Goal: Information Seeking & Learning: Learn about a topic

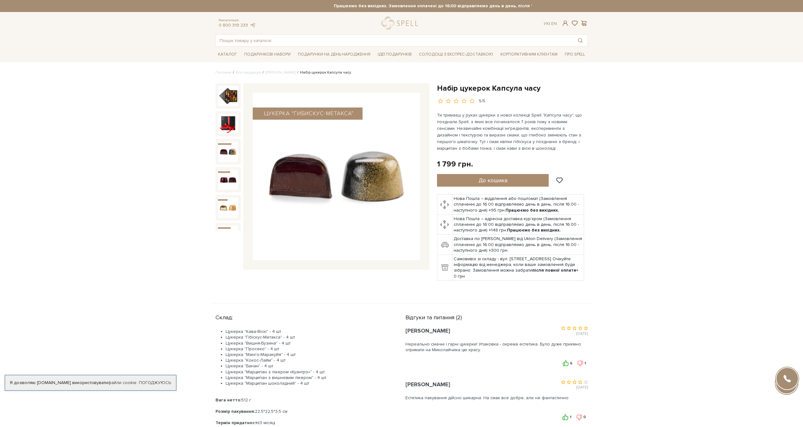
click at [228, 150] on img at bounding box center [228, 151] width 20 height 20
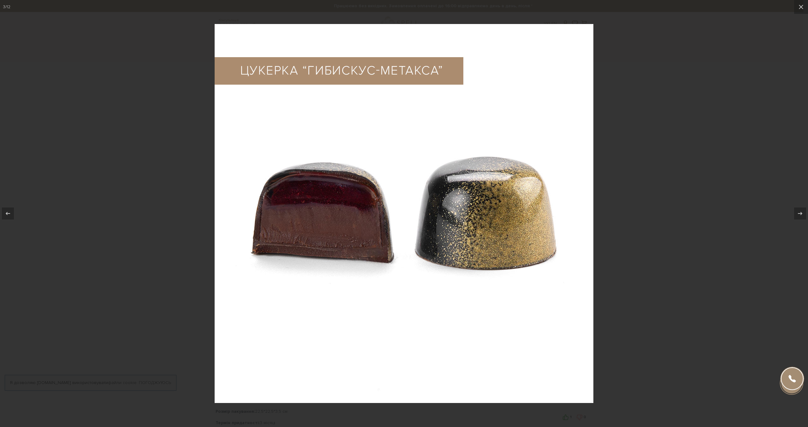
click at [713, 209] on div at bounding box center [404, 213] width 808 height 427
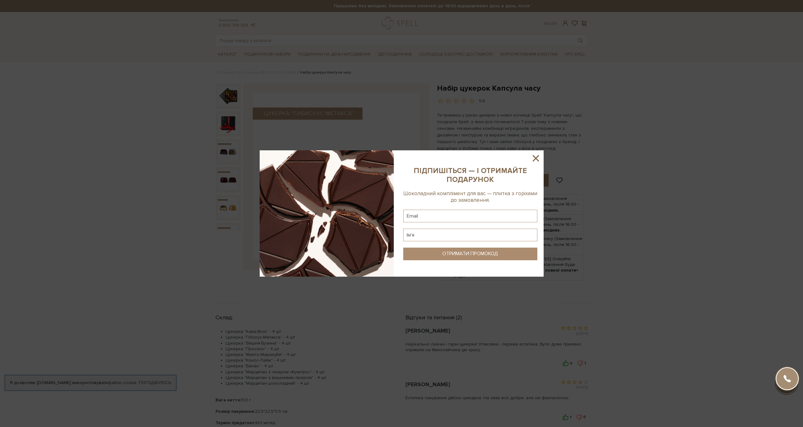
click at [538, 156] on icon at bounding box center [536, 158] width 6 height 6
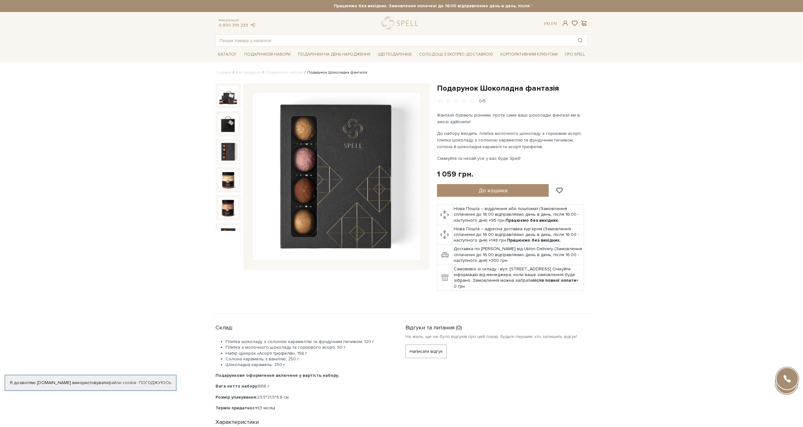
click at [221, 155] on img at bounding box center [228, 151] width 20 height 20
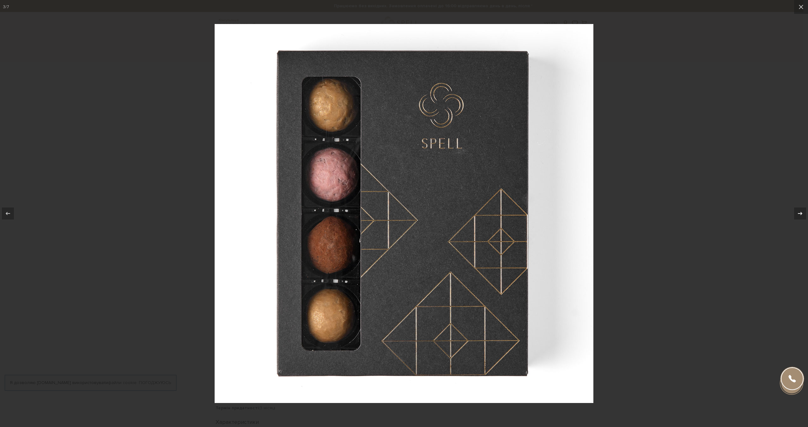
click at [796, 212] on icon at bounding box center [800, 214] width 8 height 8
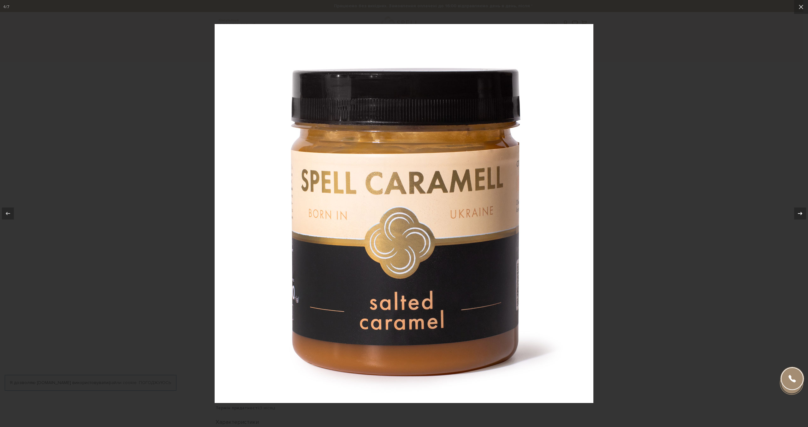
click at [796, 212] on icon at bounding box center [800, 214] width 8 height 8
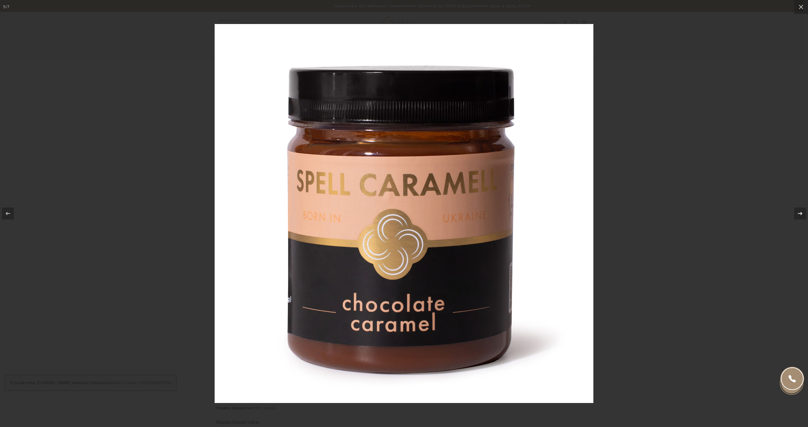
click at [796, 212] on icon at bounding box center [800, 214] width 8 height 8
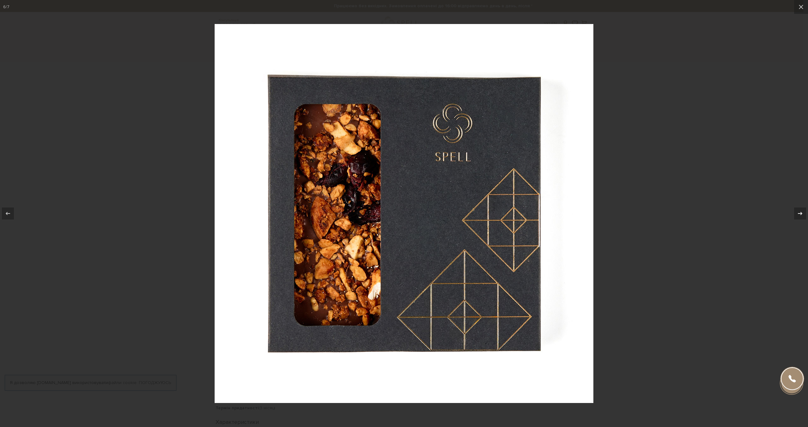
click at [796, 212] on icon at bounding box center [800, 214] width 8 height 8
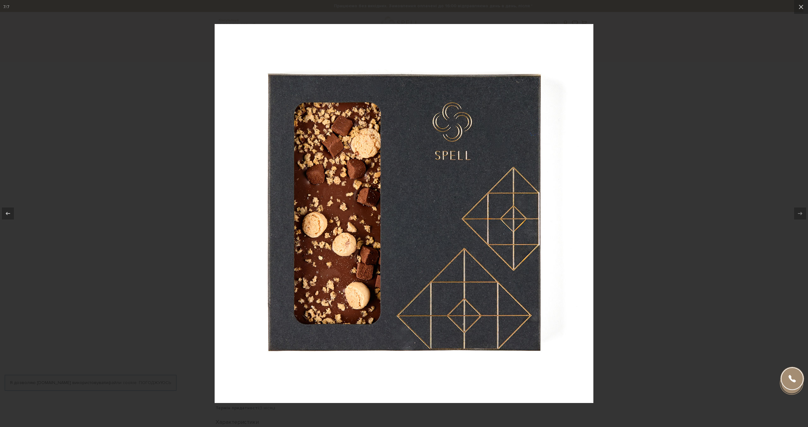
click at [736, 212] on div at bounding box center [404, 213] width 808 height 427
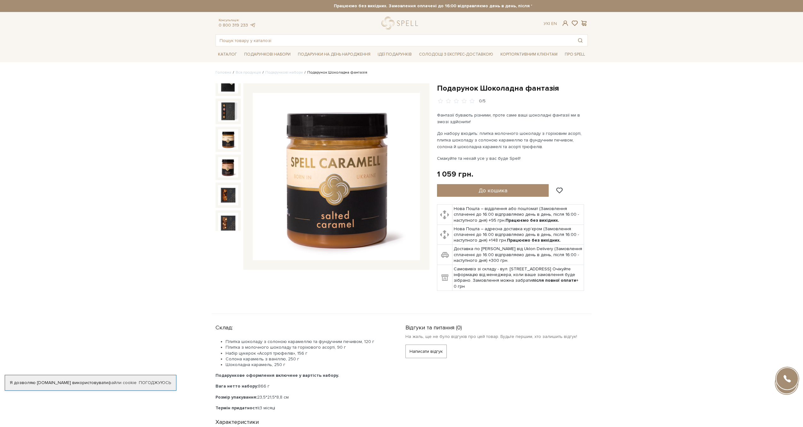
click at [228, 143] on img at bounding box center [228, 139] width 20 height 20
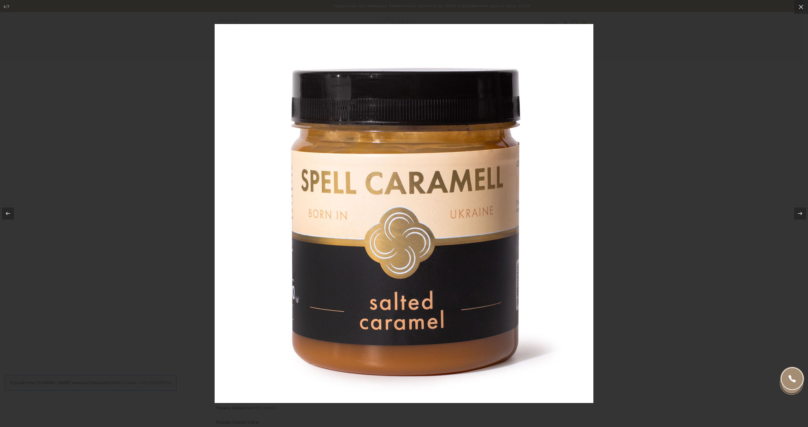
click at [738, 224] on div at bounding box center [404, 213] width 808 height 427
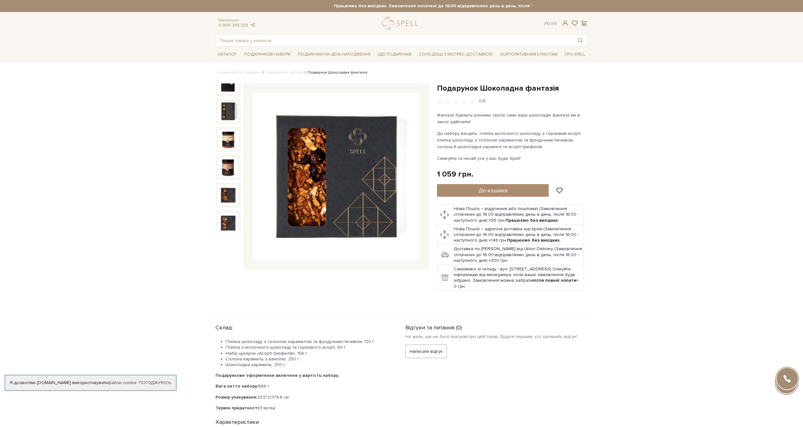
click at [222, 185] on img at bounding box center [228, 195] width 20 height 20
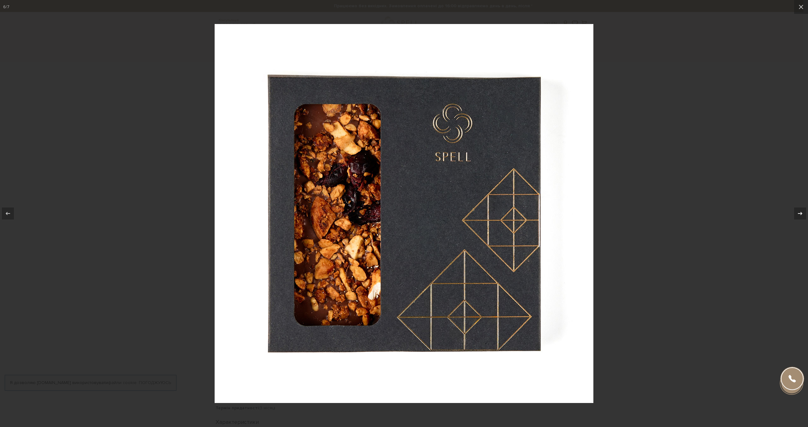
click at [802, 216] on icon at bounding box center [800, 214] width 8 height 8
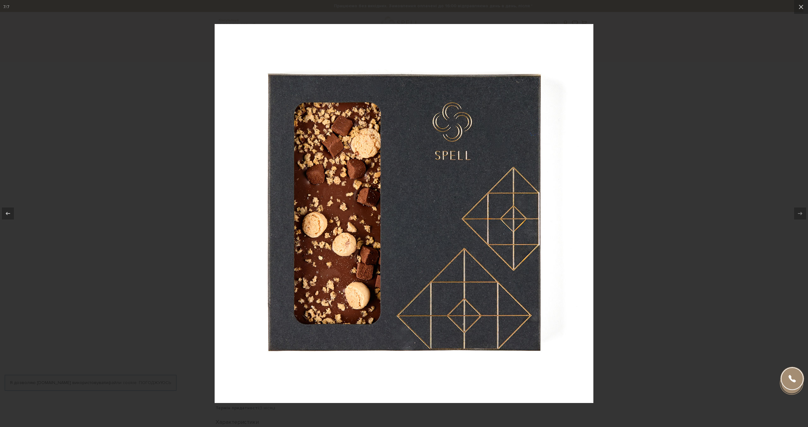
click at [739, 199] on div at bounding box center [404, 213] width 808 height 427
